Goal: Task Accomplishment & Management: Complete application form

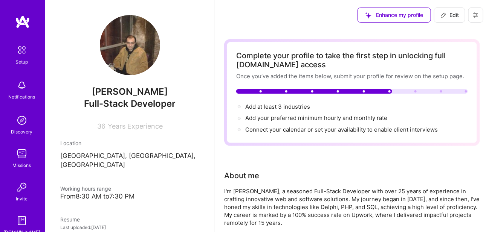
click at [340, 20] on div "Enhance my profile Edit" at bounding box center [352, 15] width 274 height 30
click at [287, 108] on span "Add at least 3 industries →" at bounding box center [281, 106] width 72 height 7
select select "US"
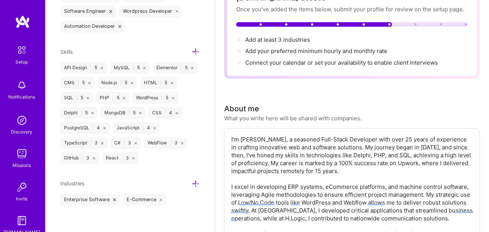
scroll to position [75, 0]
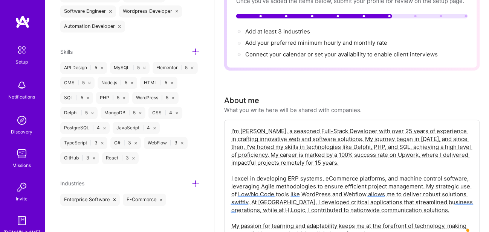
click at [192, 180] on icon at bounding box center [196, 184] width 8 height 8
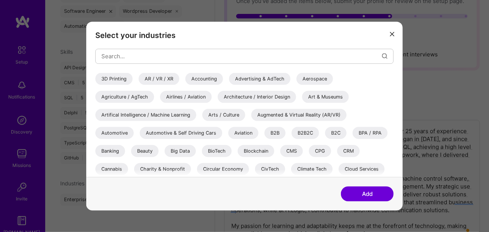
click at [205, 77] on div "Accounting" at bounding box center [204, 79] width 38 height 12
click at [118, 149] on div "Banking" at bounding box center [110, 151] width 30 height 12
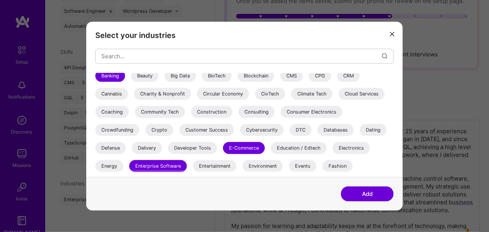
click at [170, 93] on div "Charity & Nonprofit" at bounding box center [162, 94] width 57 height 12
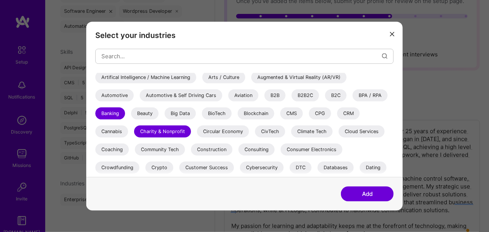
scroll to position [38, 0]
click at [294, 115] on div "CMS" at bounding box center [291, 113] width 23 height 12
click at [356, 195] on button "Add" at bounding box center [367, 194] width 53 height 15
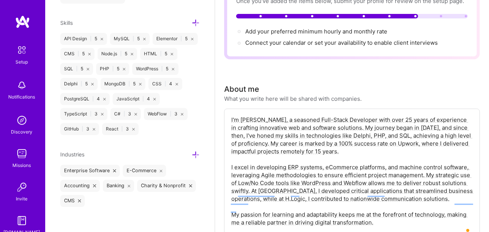
scroll to position [600, 0]
click at [192, 151] on icon at bounding box center [196, 154] width 8 height 8
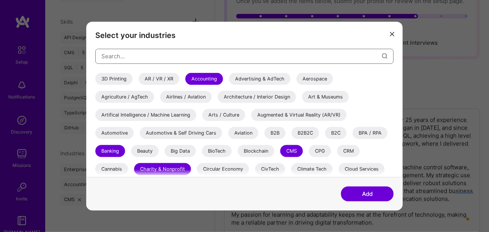
click at [230, 55] on input "modal" at bounding box center [241, 56] width 281 height 19
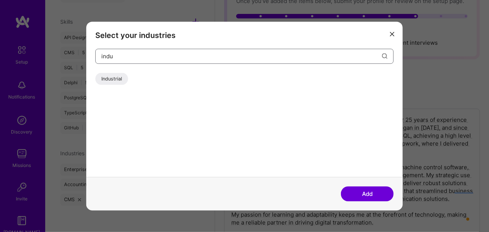
type input "indu"
click at [116, 78] on div "Industrial" at bounding box center [111, 79] width 33 height 12
click at [363, 194] on button "Add" at bounding box center [367, 194] width 53 height 15
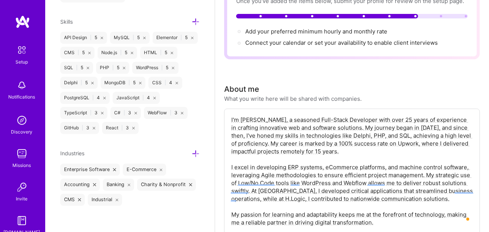
click at [192, 150] on icon at bounding box center [196, 154] width 8 height 8
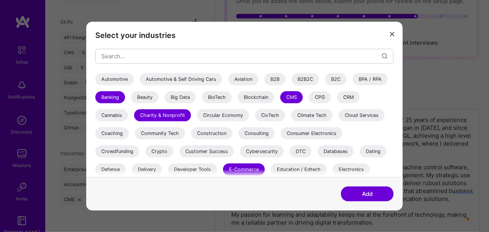
scroll to position [226, 0]
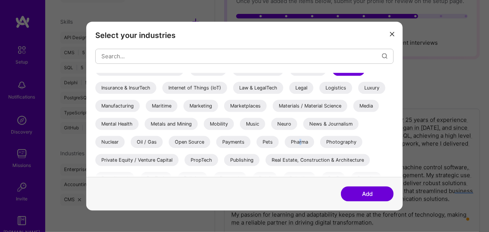
click at [299, 141] on div "Pharma" at bounding box center [299, 142] width 29 height 12
click at [237, 142] on div "Payments" at bounding box center [233, 142] width 34 height 12
click at [366, 103] on div "Media" at bounding box center [366, 106] width 26 height 12
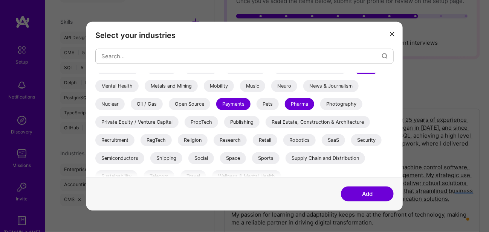
scroll to position [272, 0]
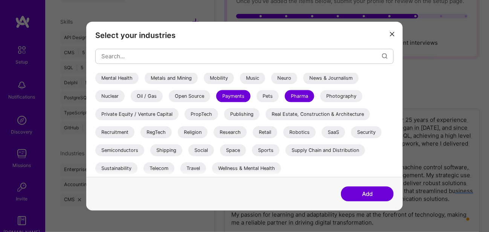
click at [334, 130] on div "SaaS" at bounding box center [333, 132] width 23 height 12
click at [372, 133] on div "Security" at bounding box center [366, 132] width 31 height 12
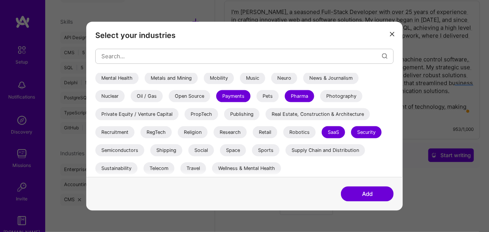
scroll to position [226, 0]
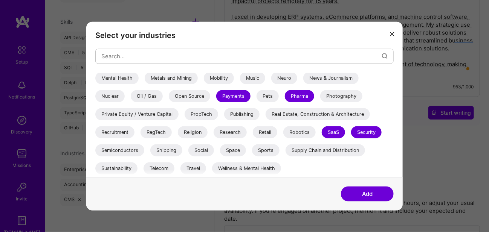
click at [165, 169] on div "Telecom" at bounding box center [159, 168] width 31 height 12
click at [357, 193] on button "Add" at bounding box center [367, 194] width 53 height 15
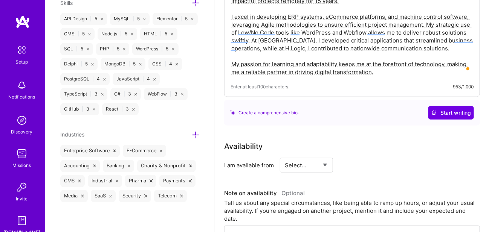
click at [315, 163] on select "Select... Right Now Future Date Not Available" at bounding box center [306, 165] width 43 height 19
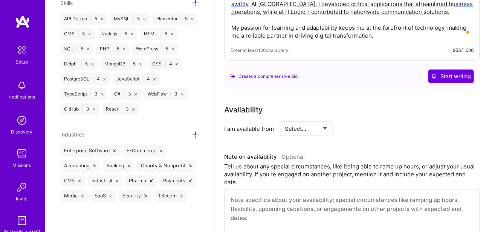
scroll to position [264, 0]
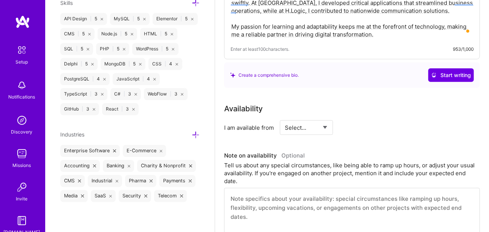
click at [323, 126] on select "Select... Right Now Future Date Not Available" at bounding box center [306, 127] width 43 height 19
select select "Right Now"
click at [285, 118] on select "Select... Right Now Future Date Not Available" at bounding box center [306, 127] width 43 height 19
click at [365, 129] on input at bounding box center [375, 128] width 45 height 15
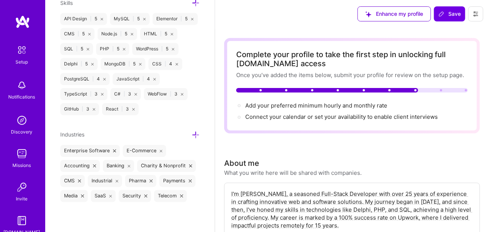
scroll to position [0, 0]
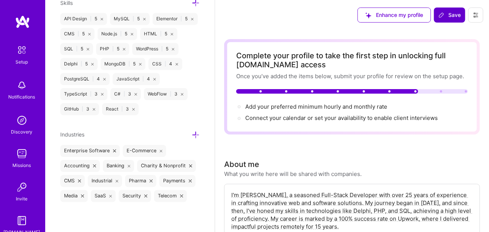
type input "40"
click at [447, 12] on span "Save" at bounding box center [449, 15] width 22 height 8
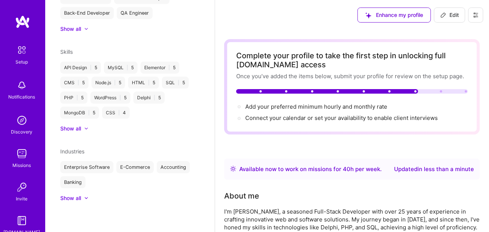
scroll to position [310, 0]
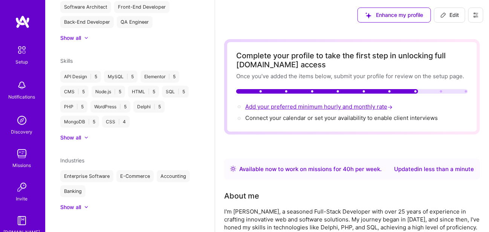
click at [348, 107] on span "Add your preferred minimum hourly and monthly rate →" at bounding box center [319, 106] width 149 height 7
select select "US"
select select "Right Now"
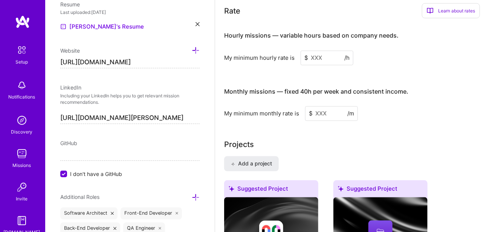
scroll to position [514, 0]
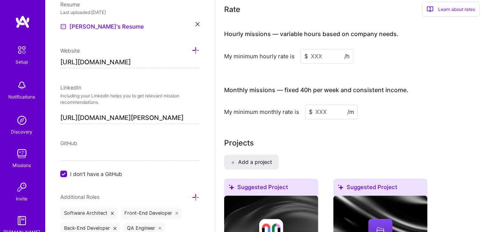
click at [327, 51] on input at bounding box center [327, 56] width 53 height 15
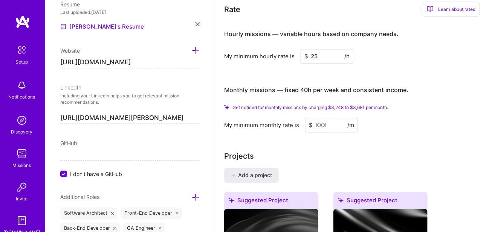
type input "25"
click at [331, 127] on input at bounding box center [331, 125] width 53 height 15
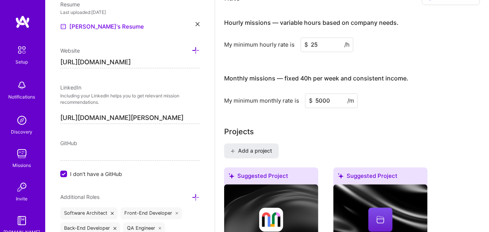
type input "5000"
click at [331, 127] on div "Projects" at bounding box center [352, 132] width 256 height 11
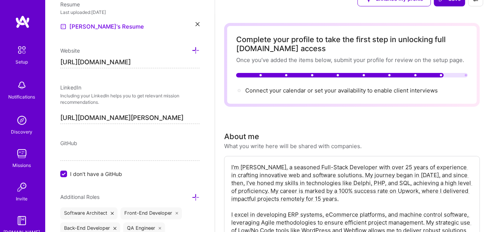
scroll to position [0, 0]
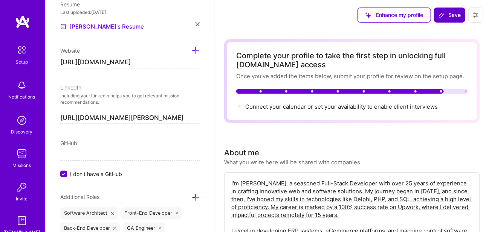
click at [446, 15] on span "Save" at bounding box center [449, 15] width 22 height 8
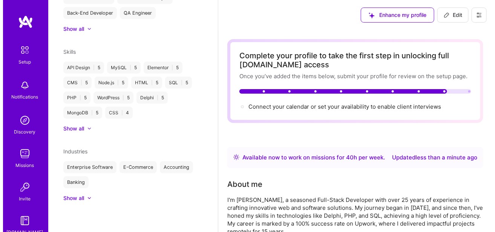
scroll to position [208, 0]
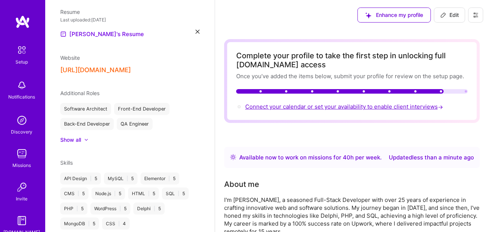
click at [336, 106] on span "Connect your calendar or set your availability to enable client interviews →" at bounding box center [344, 106] width 199 height 7
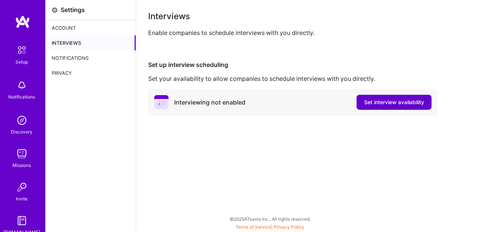
click at [371, 103] on span "Set interview availability" at bounding box center [394, 103] width 60 height 8
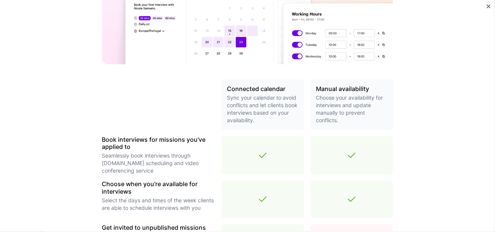
scroll to position [295, 0]
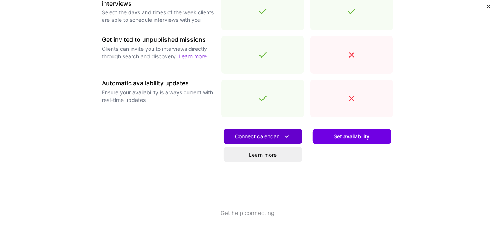
click at [284, 134] on icon at bounding box center [286, 137] width 8 height 8
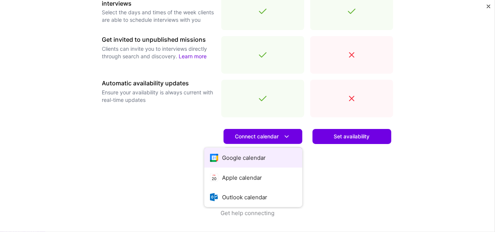
click at [265, 157] on button "Google calendar" at bounding box center [253, 158] width 98 height 20
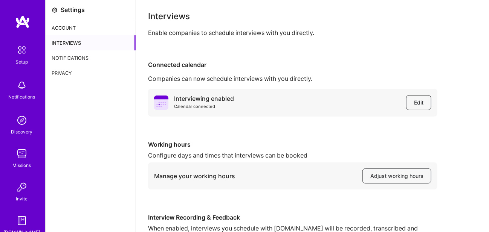
click at [86, 58] on div "Notifications" at bounding box center [91, 57] width 90 height 15
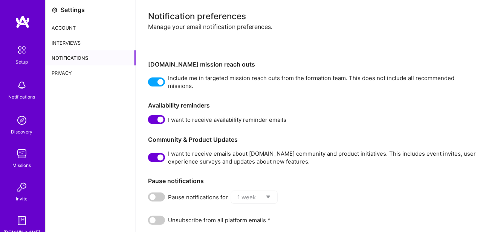
click at [65, 27] on div "Account" at bounding box center [91, 27] width 90 height 15
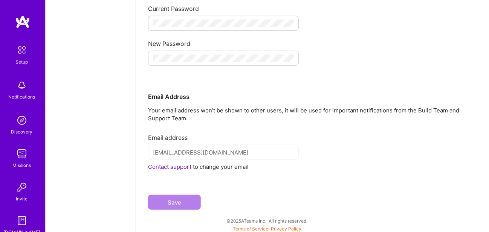
scroll to position [162, 0]
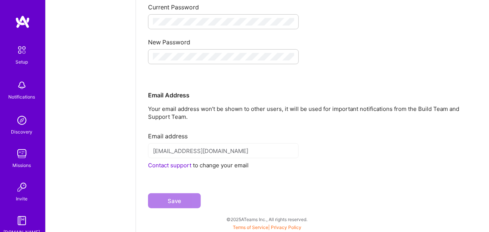
click at [18, 121] on img at bounding box center [21, 120] width 15 height 15
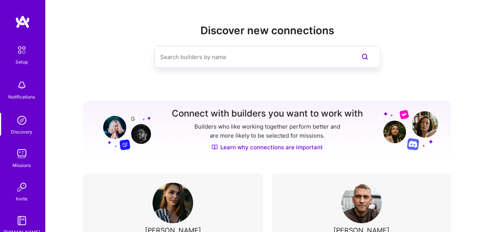
click at [18, 23] on img at bounding box center [22, 22] width 15 height 14
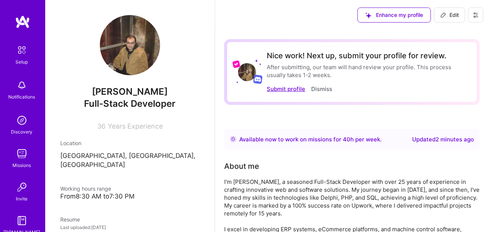
click at [291, 91] on button "Submit profile" at bounding box center [286, 89] width 38 height 8
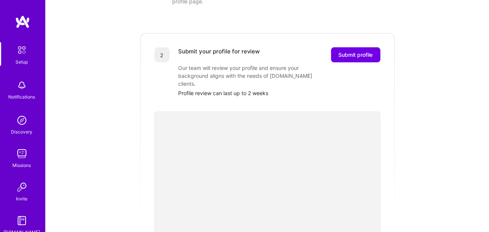
scroll to position [133, 0]
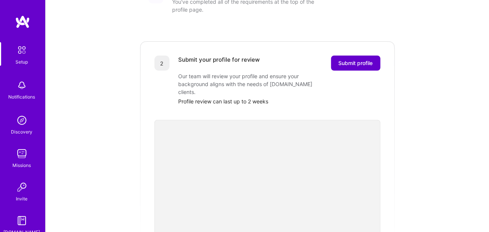
click at [362, 60] on span "Submit profile" at bounding box center [356, 64] width 34 height 8
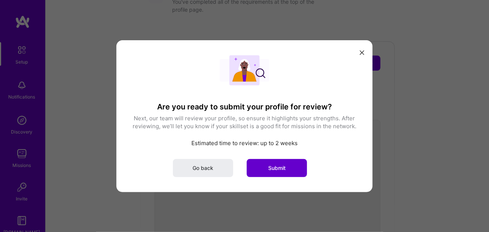
click at [275, 164] on button "Submit" at bounding box center [277, 168] width 60 height 18
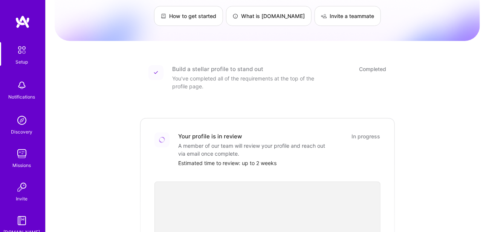
scroll to position [0, 0]
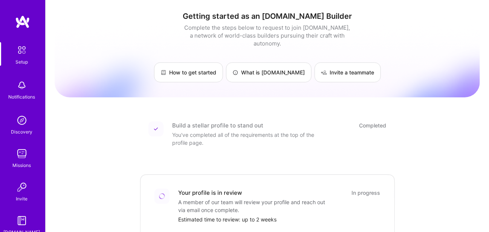
click at [21, 18] on img at bounding box center [22, 22] width 15 height 14
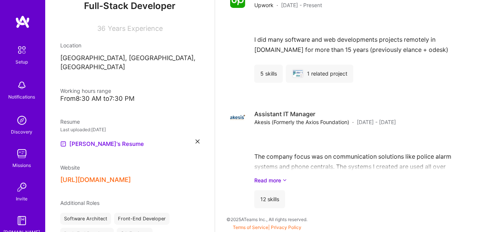
scroll to position [113, 0]
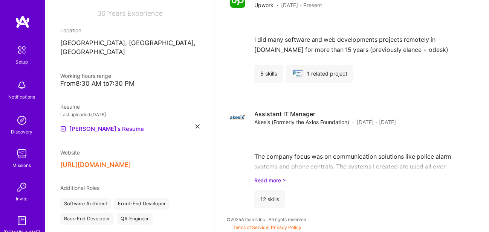
click at [195, 125] on icon at bounding box center [197, 127] width 4 height 4
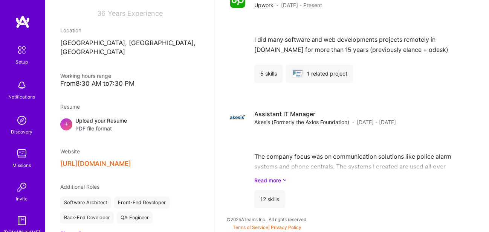
click at [104, 117] on div "Upload your Resume PDF file format" at bounding box center [101, 125] width 52 height 16
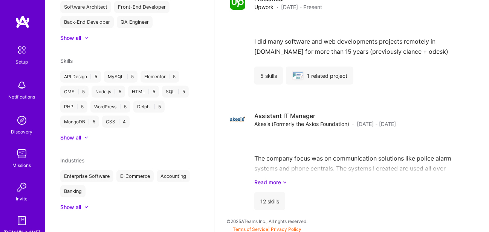
scroll to position [1118, 0]
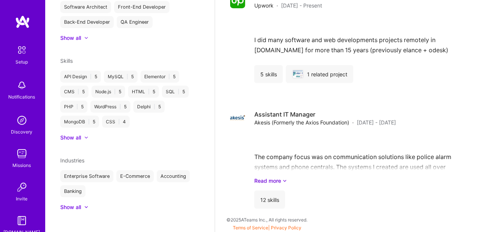
click at [84, 134] on div "Show all" at bounding box center [129, 138] width 139 height 8
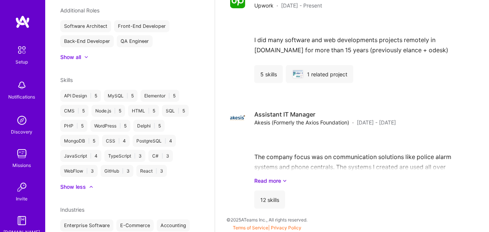
scroll to position [0, 0]
